Goal: Task Accomplishment & Management: Manage account settings

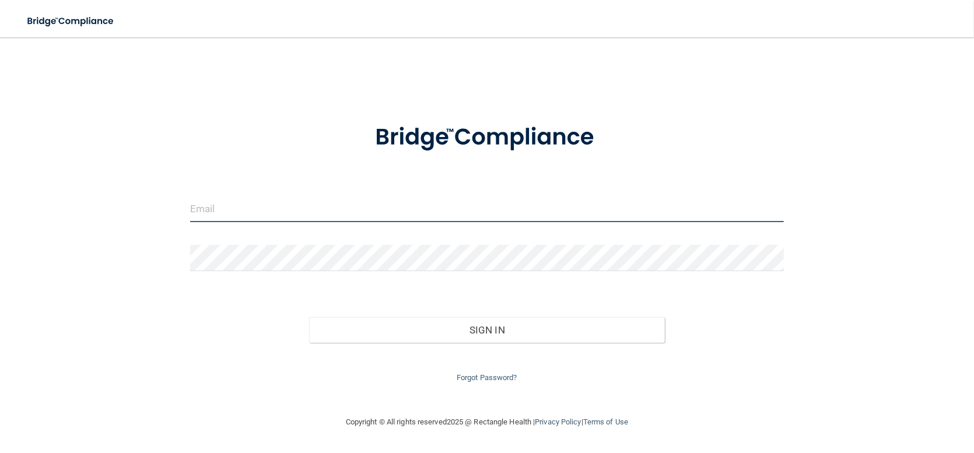
click at [464, 207] on input "email" at bounding box center [487, 209] width 594 height 26
type input "[EMAIL_ADDRESS][DOMAIN_NAME]"
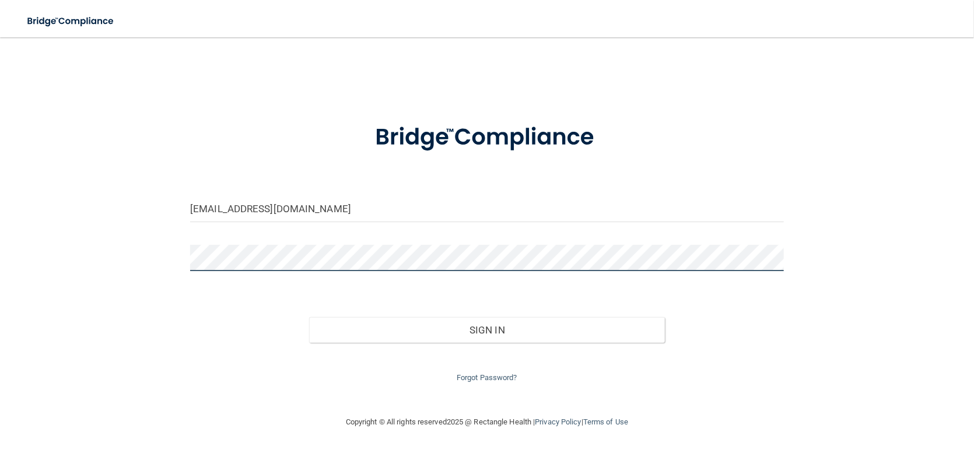
click at [309, 317] on button "Sign In" at bounding box center [487, 330] width 356 height 26
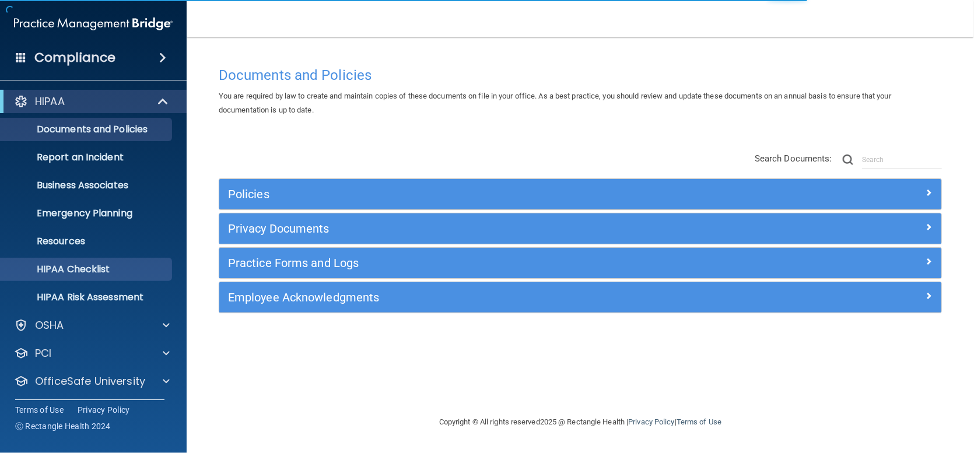
scroll to position [30, 0]
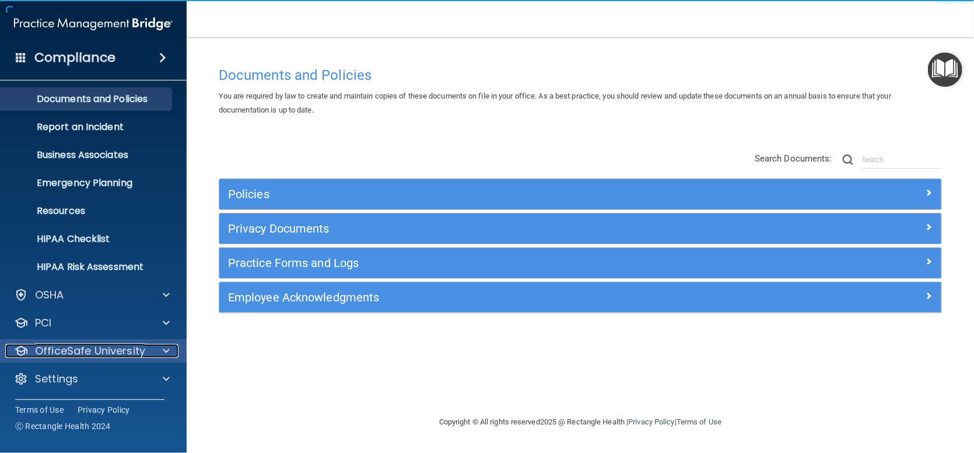
click at [110, 348] on p "OfficeSafe University" at bounding box center [90, 351] width 110 height 14
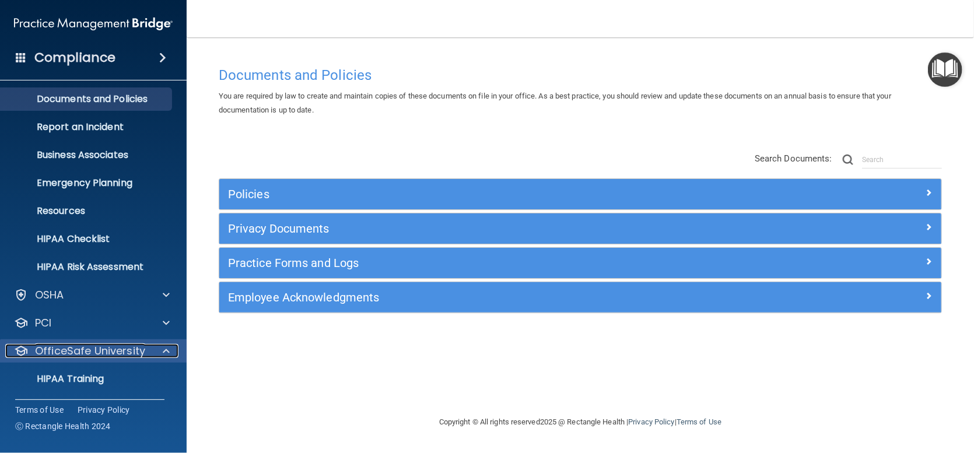
scroll to position [114, 0]
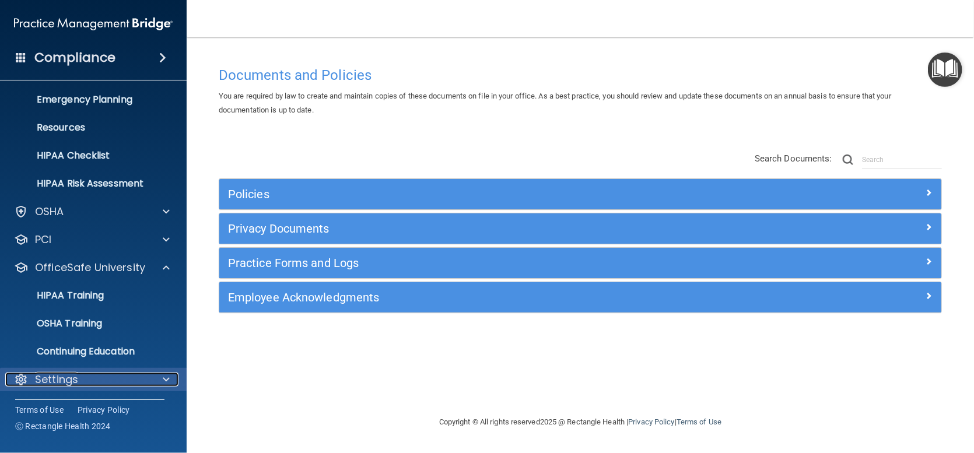
click at [50, 374] on p "Settings" at bounding box center [56, 380] width 43 height 14
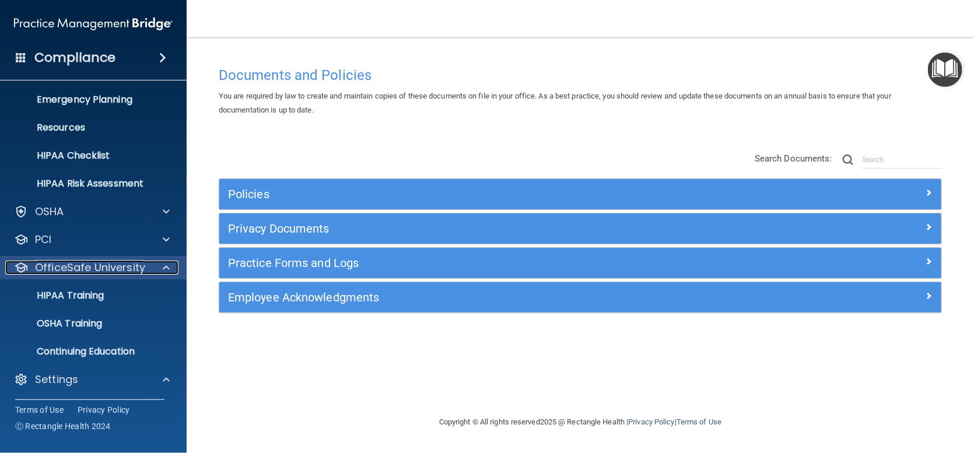
click at [48, 265] on p "OfficeSafe University" at bounding box center [90, 268] width 110 height 14
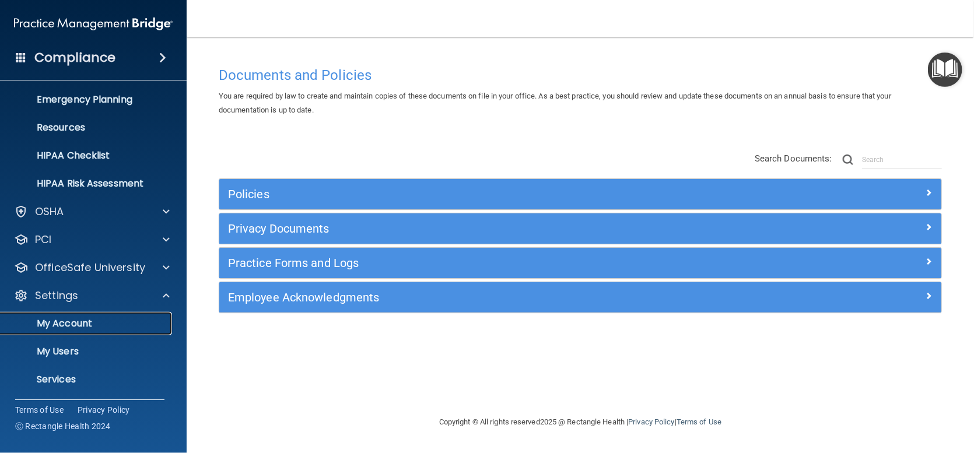
click at [76, 323] on p "My Account" at bounding box center [87, 324] width 159 height 12
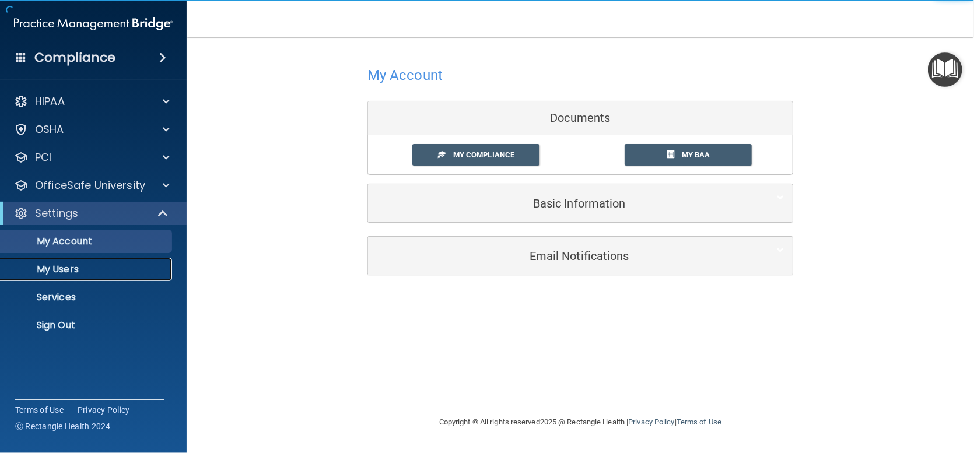
click at [66, 267] on p "My Users" at bounding box center [87, 270] width 159 height 12
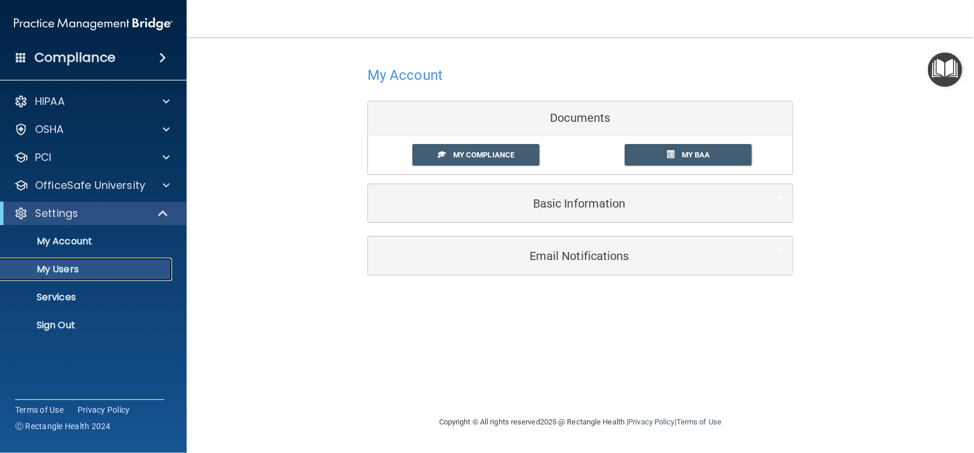
select select "20"
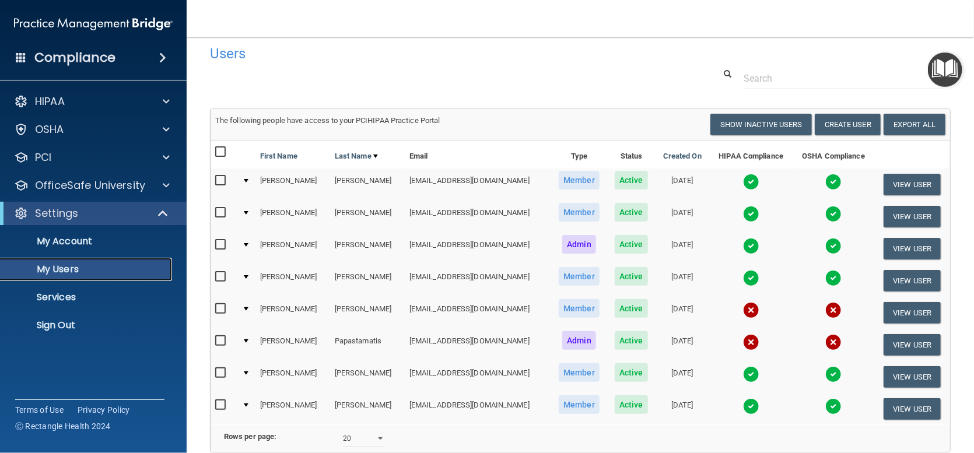
scroll to position [68, 0]
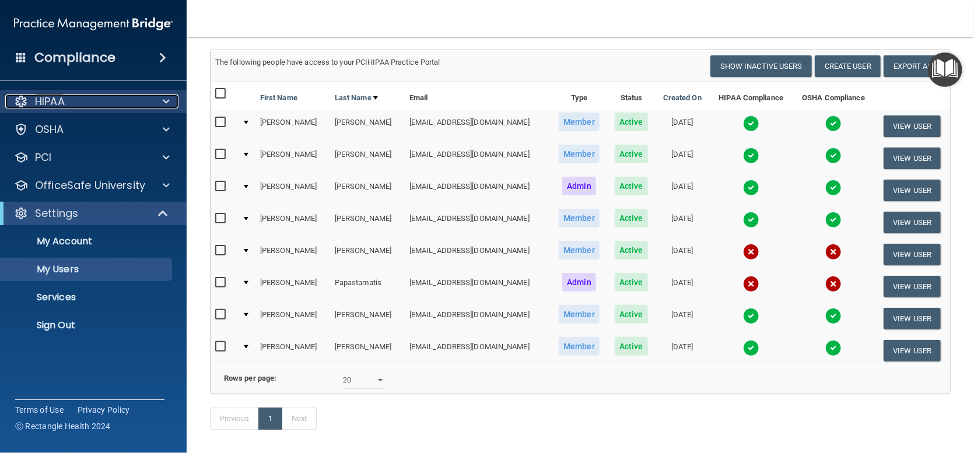
click at [97, 103] on div "HIPAA" at bounding box center [77, 101] width 145 height 14
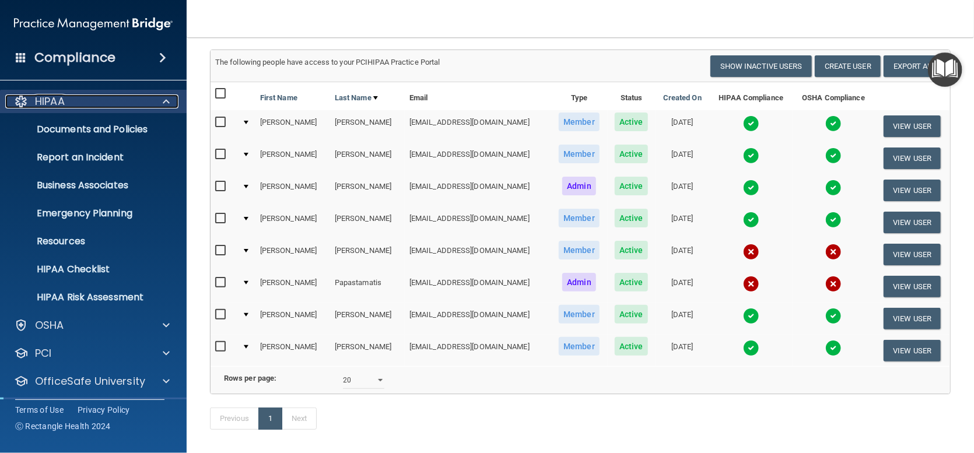
click at [97, 103] on div "HIPAA" at bounding box center [77, 101] width 145 height 14
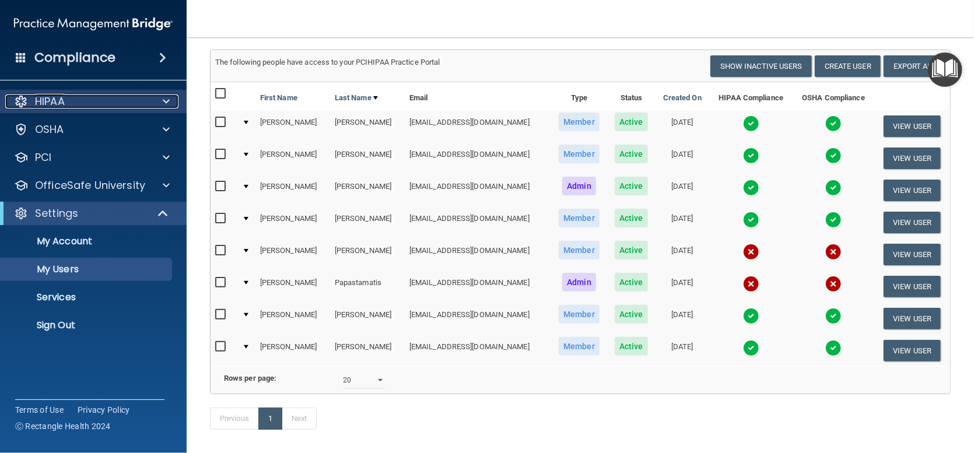
click at [97, 103] on div "HIPAA" at bounding box center [77, 101] width 145 height 14
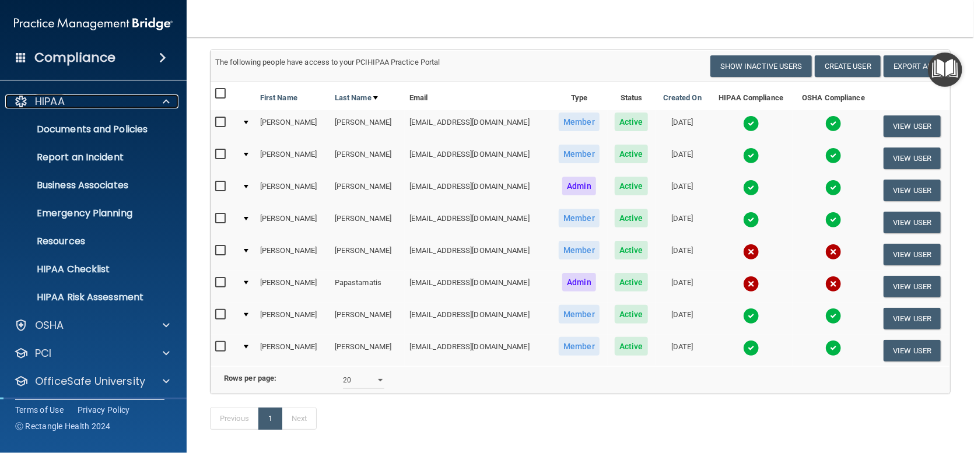
scroll to position [142, 0]
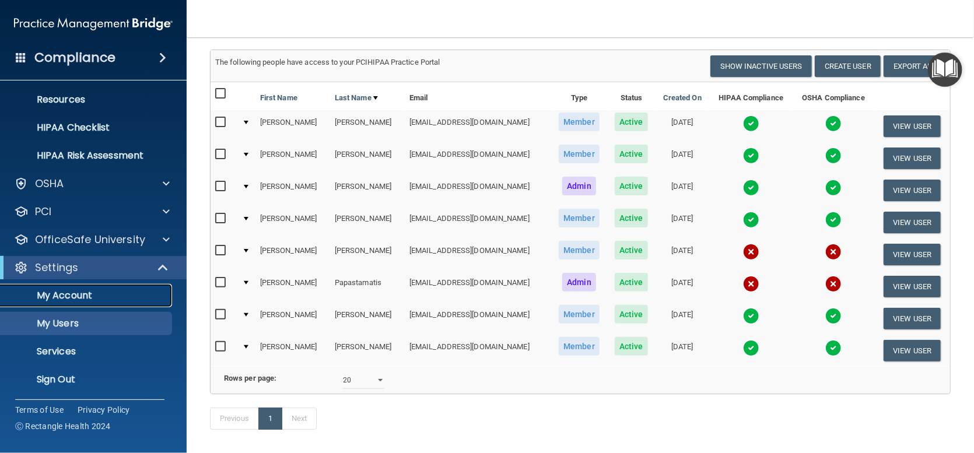
click at [72, 295] on p "My Account" at bounding box center [87, 296] width 159 height 12
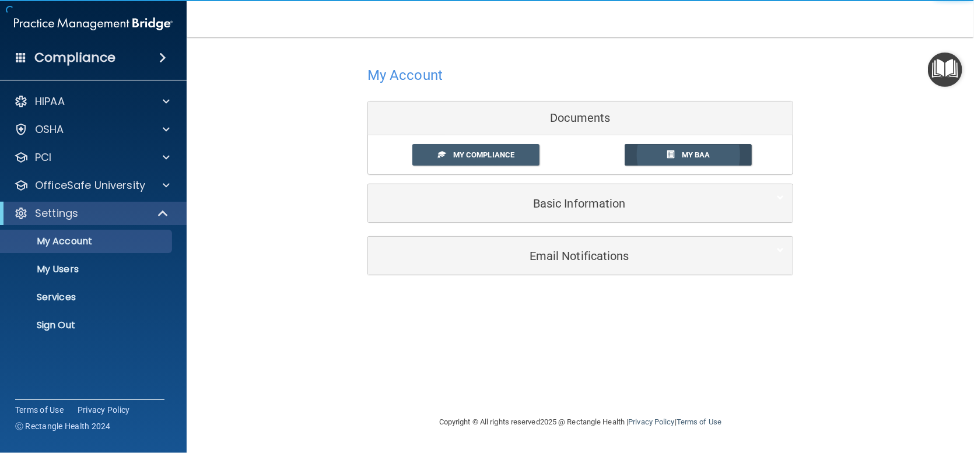
click at [701, 157] on span "My BAA" at bounding box center [696, 154] width 29 height 9
